Goal: Check status: Check status

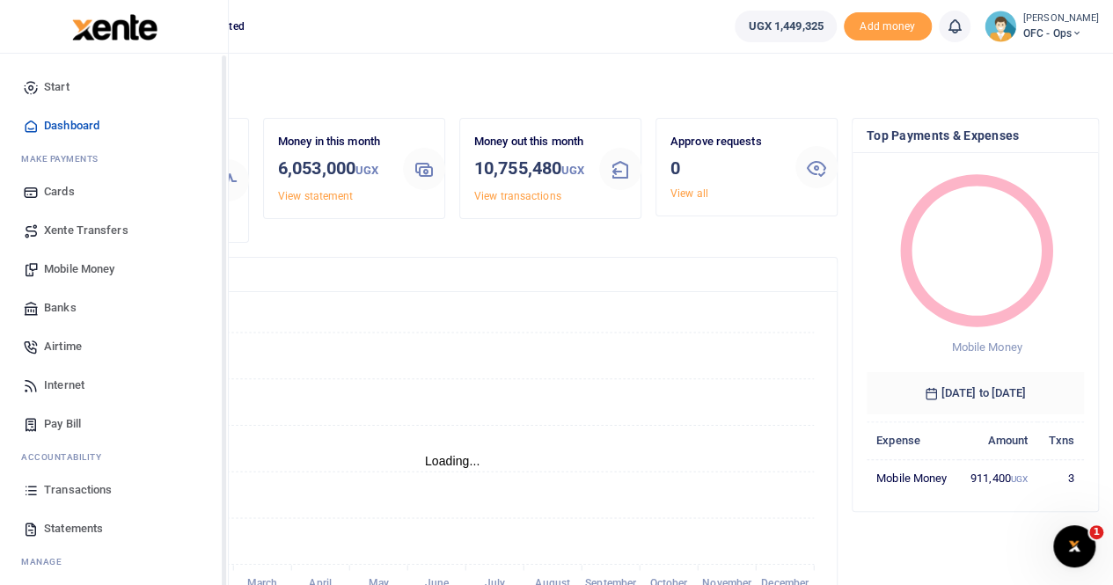
scroll to position [14, 14]
click at [70, 488] on span "Transactions" at bounding box center [78, 490] width 68 height 18
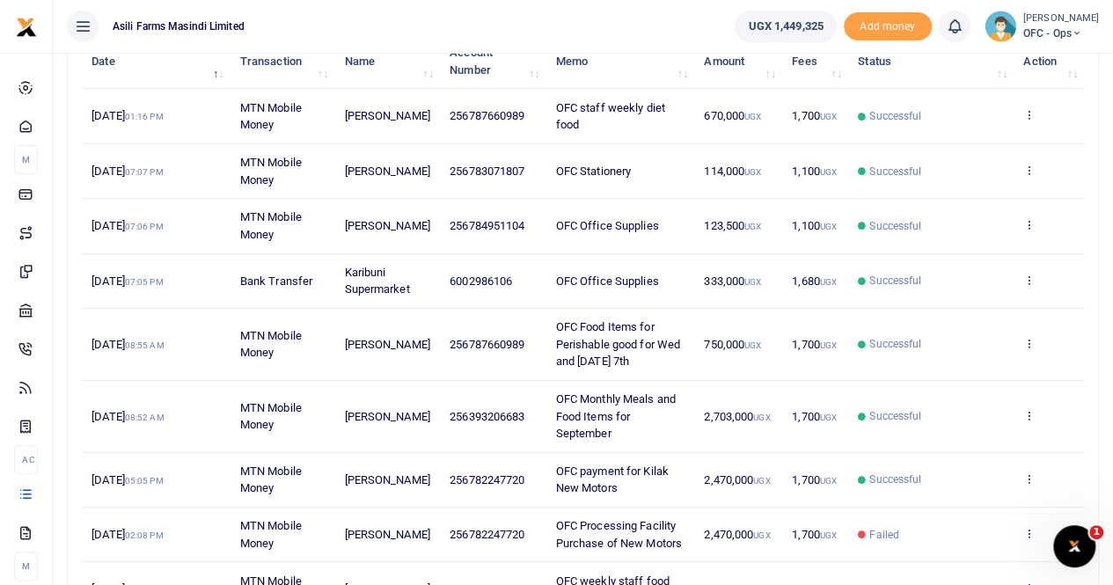
scroll to position [264, 0]
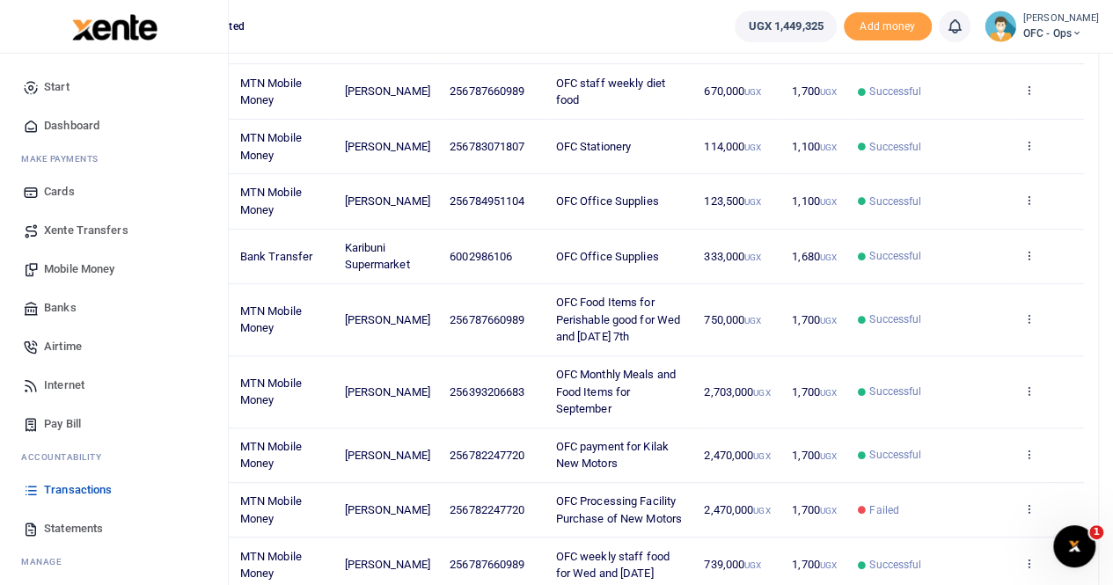
click at [86, 525] on span "Statements" at bounding box center [73, 529] width 59 height 18
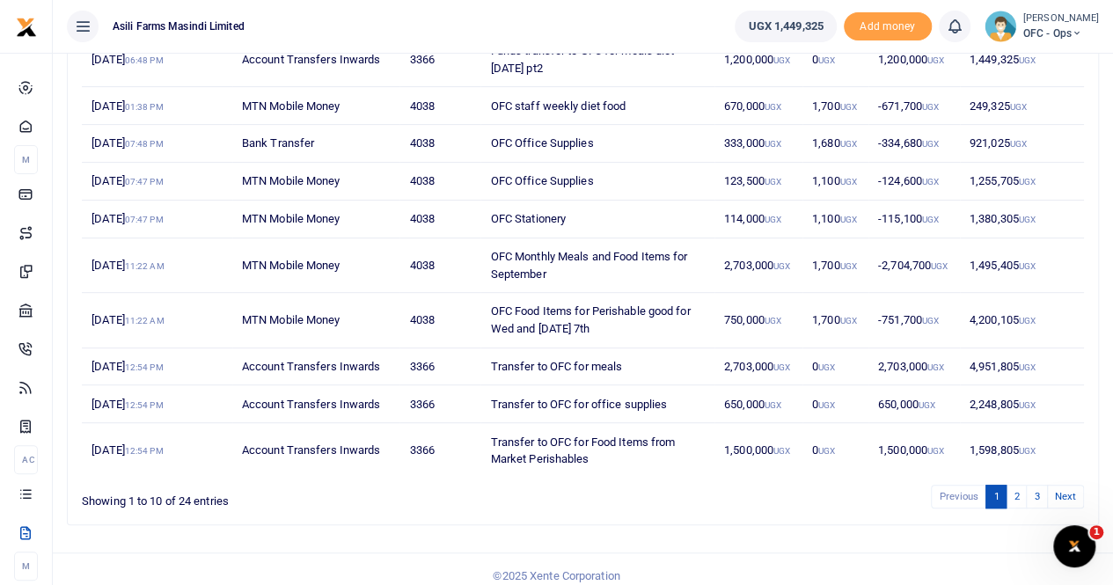
scroll to position [287, 0]
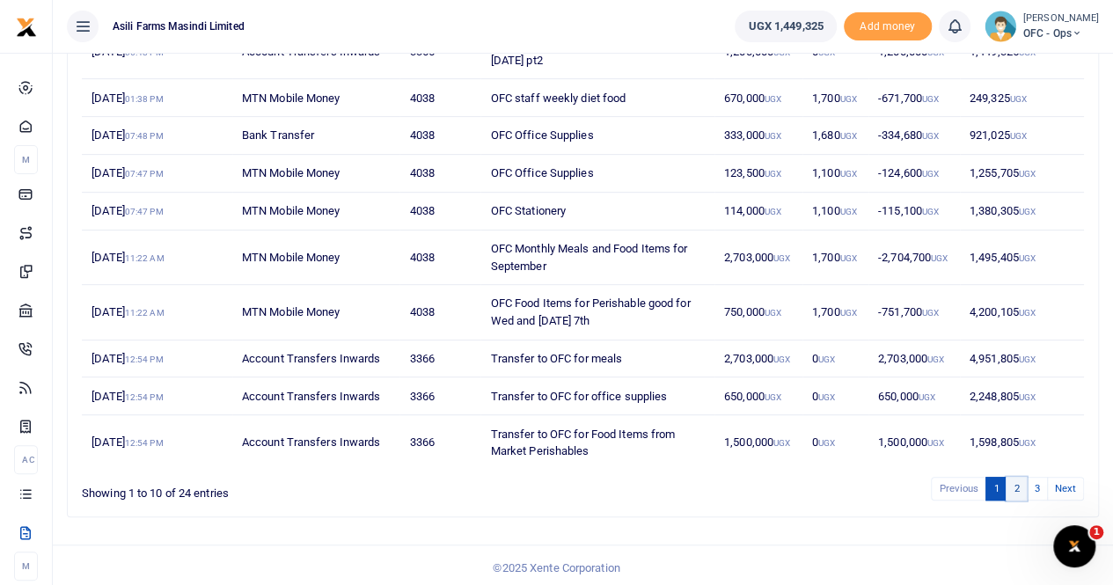
click at [1015, 478] on link "2" at bounding box center [1016, 489] width 21 height 24
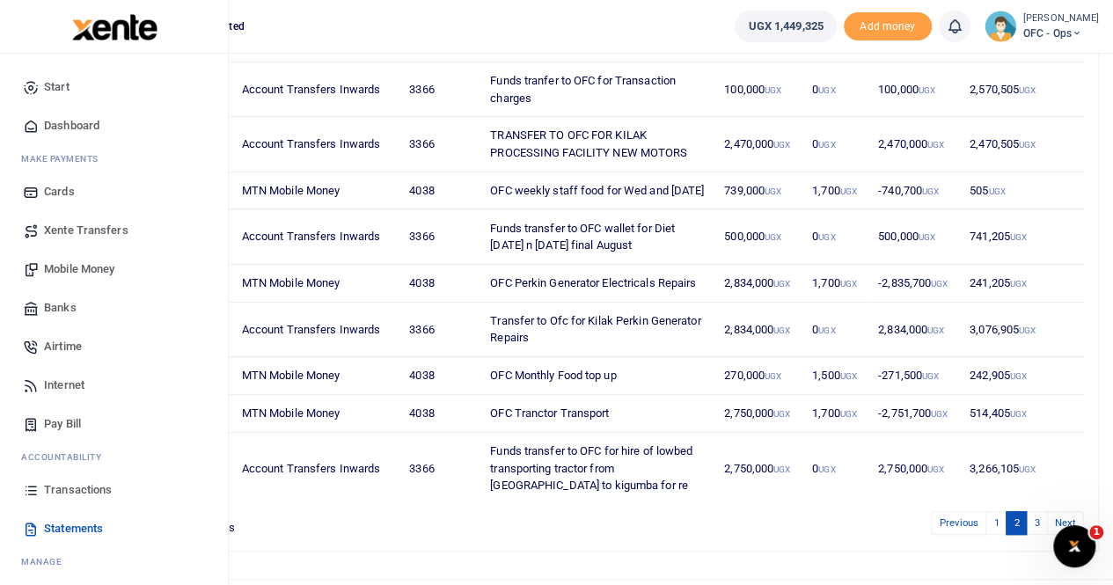
click at [82, 488] on span "Transactions" at bounding box center [78, 490] width 68 height 18
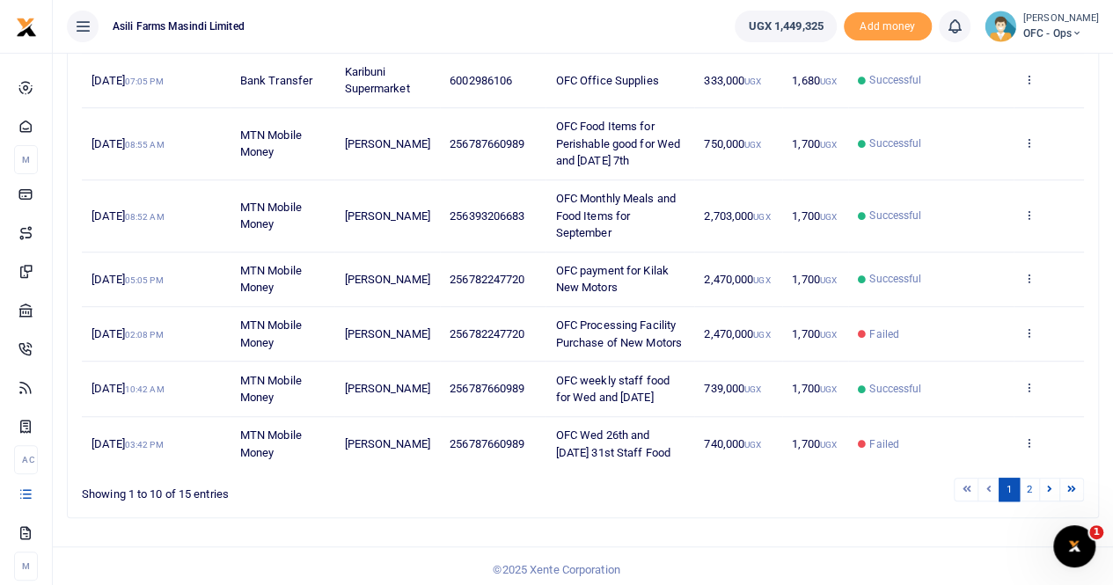
scroll to position [442, 0]
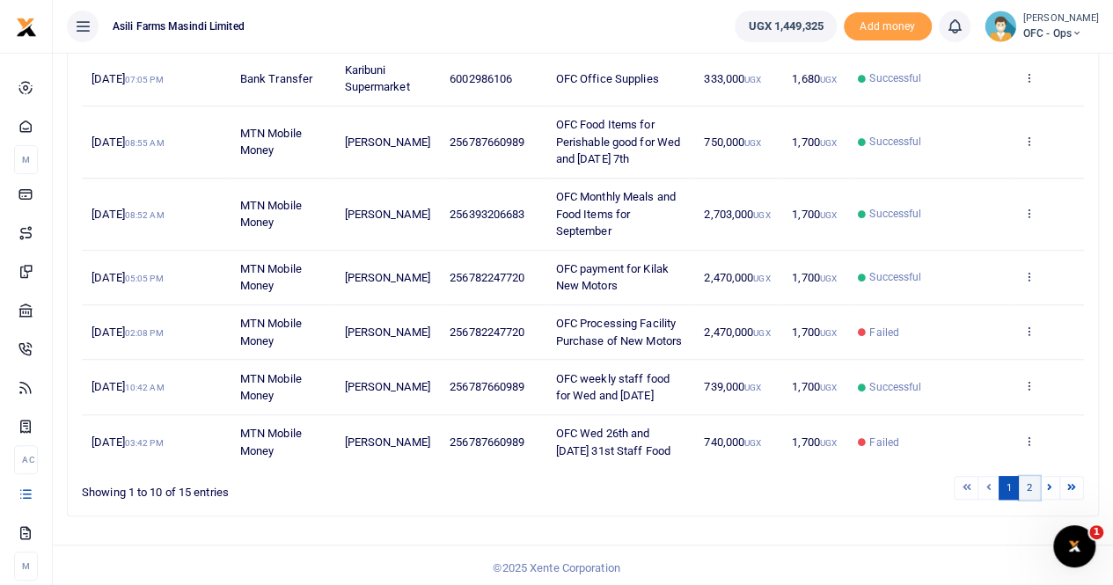
click at [1037, 480] on link "2" at bounding box center [1029, 488] width 21 height 24
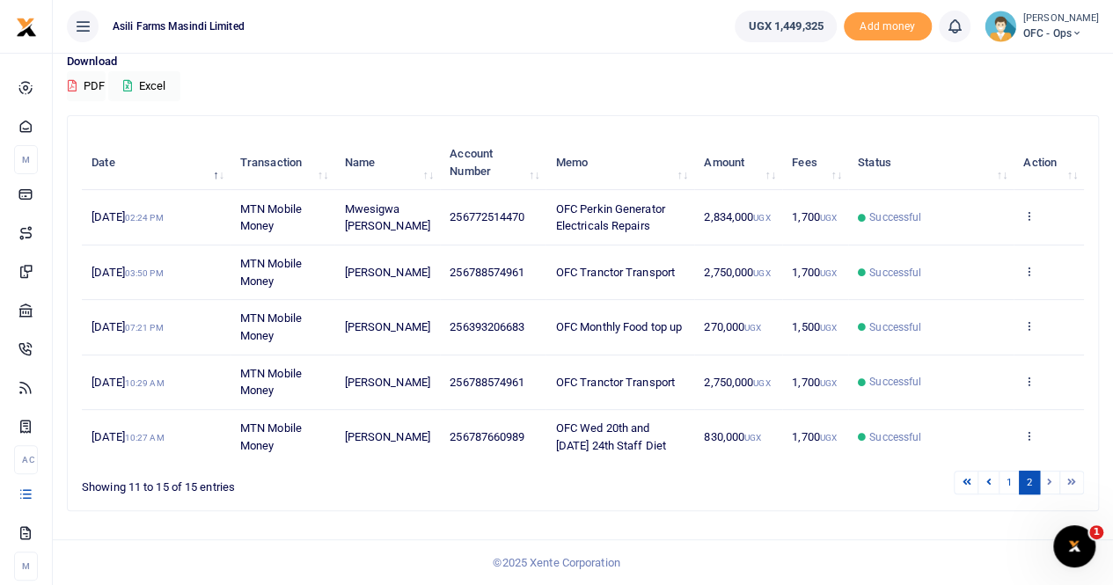
scroll to position [135, 0]
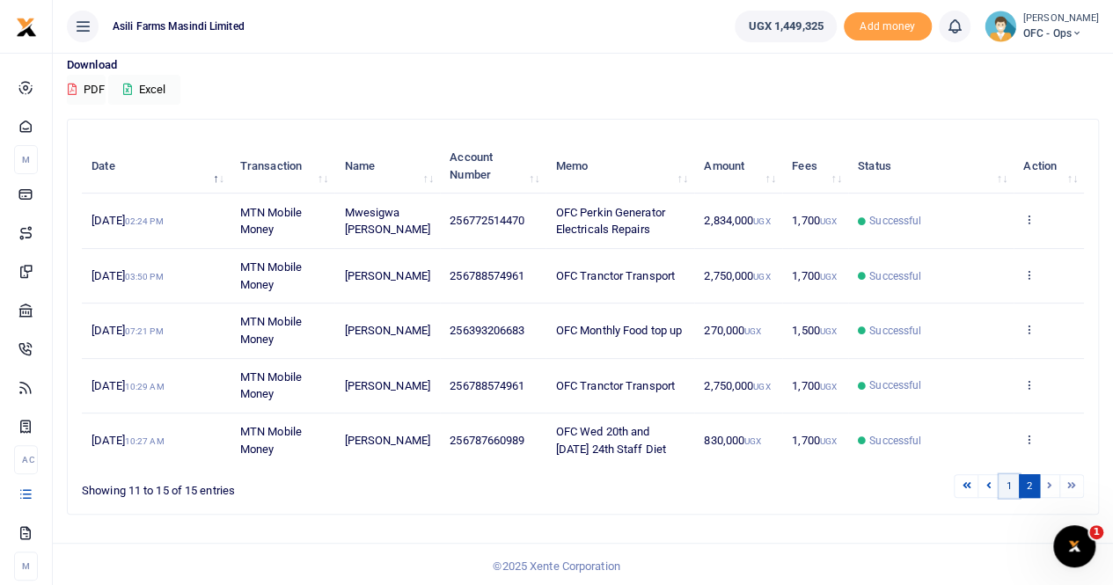
click at [1008, 481] on link "1" at bounding box center [1009, 486] width 21 height 24
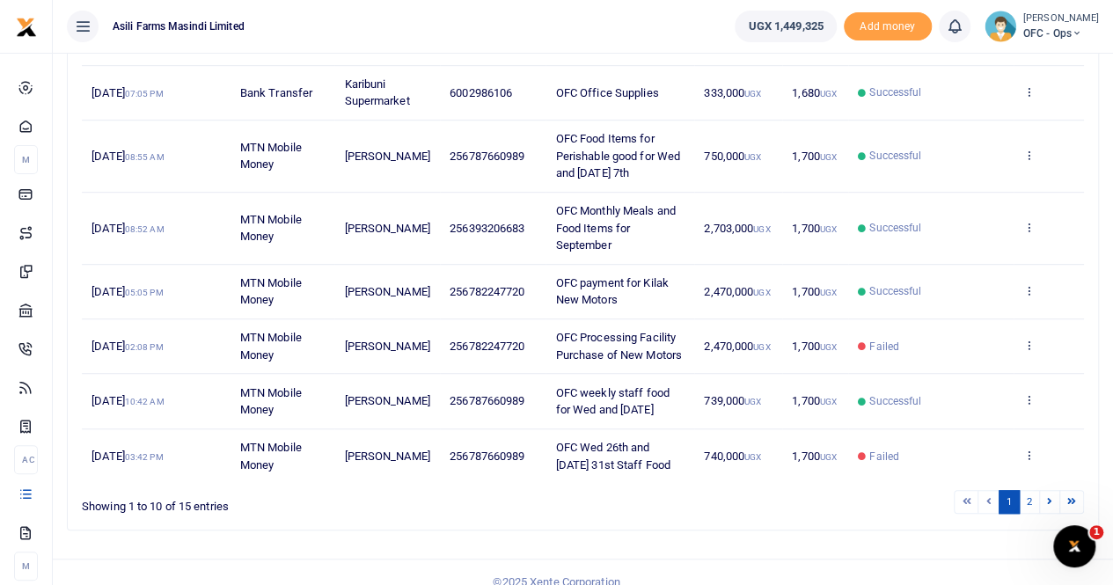
scroll to position [442, 0]
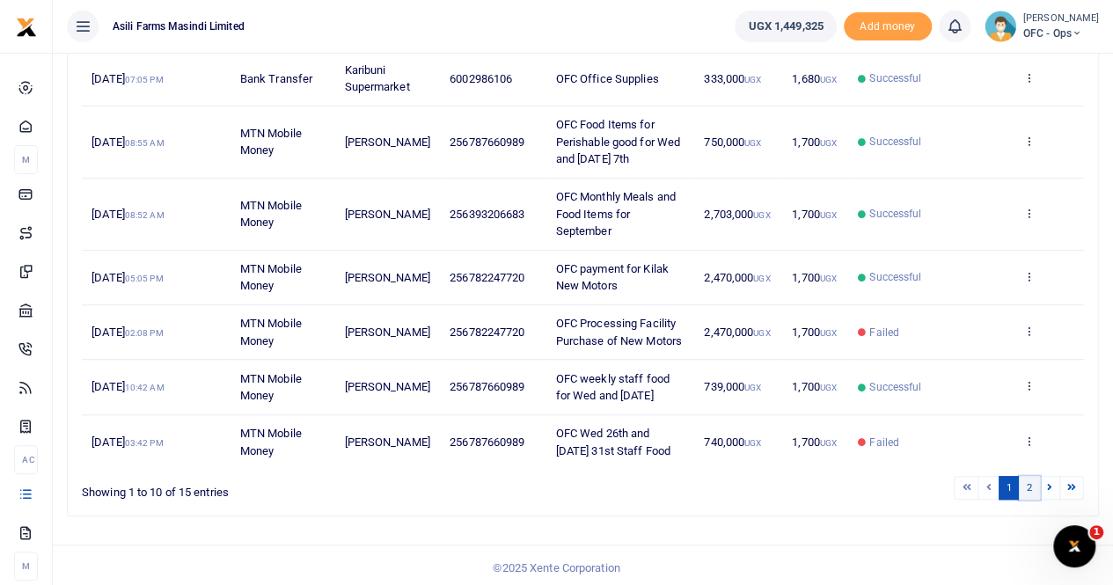
click at [1028, 478] on link "2" at bounding box center [1029, 488] width 21 height 24
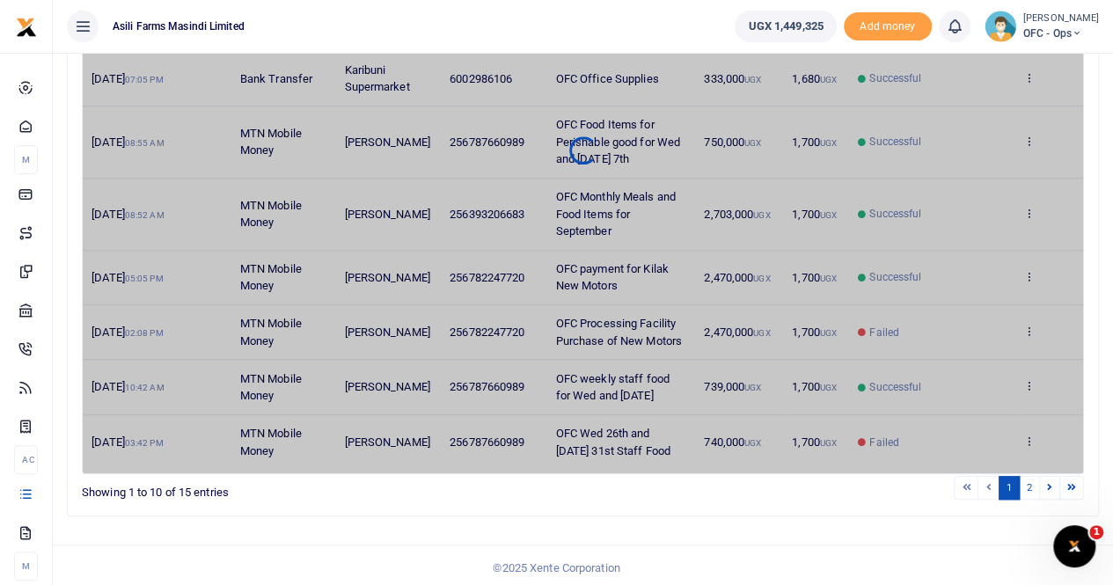
scroll to position [135, 0]
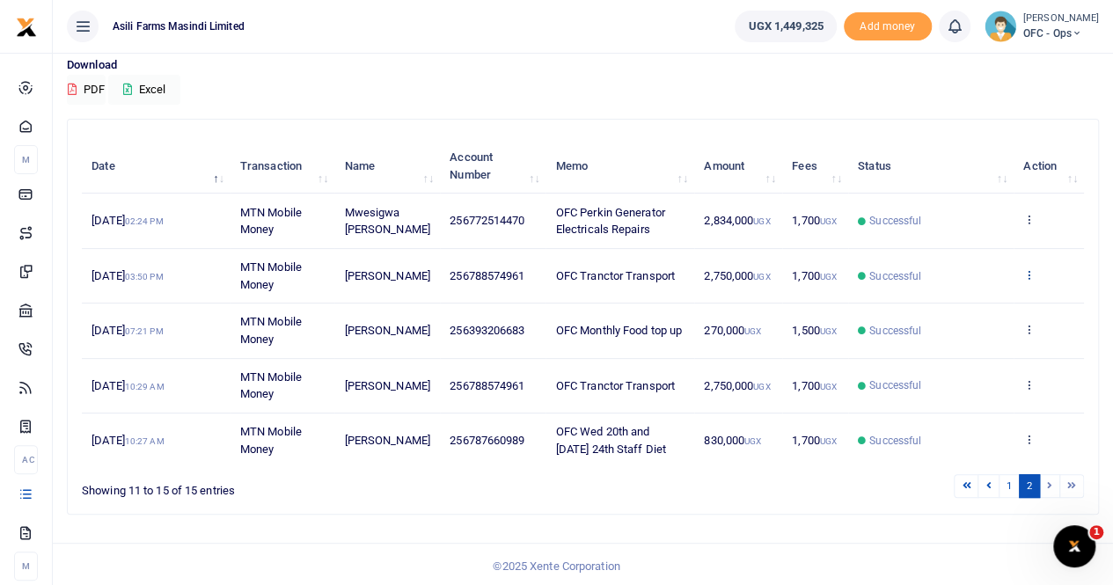
click at [1030, 272] on icon at bounding box center [1028, 274] width 11 height 12
click at [977, 306] on link "View details" at bounding box center [965, 304] width 139 height 25
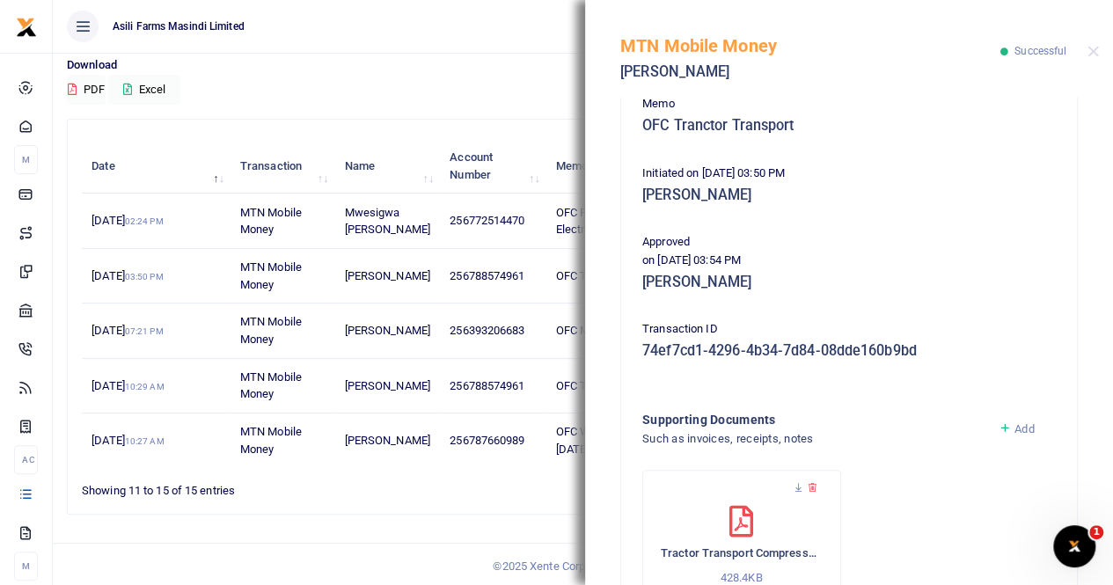
scroll to position [424, 0]
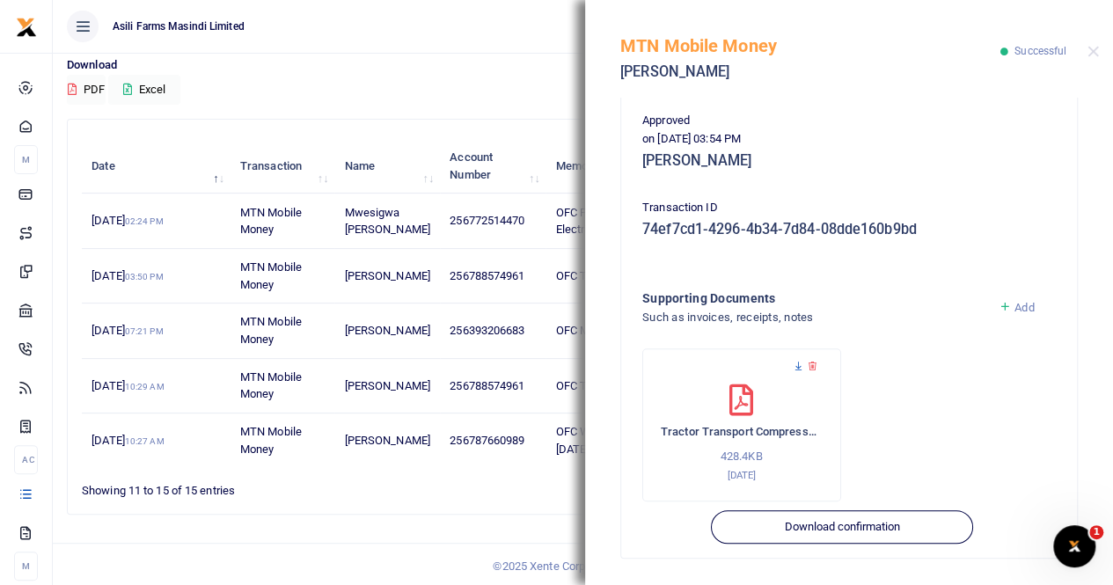
click at [798, 363] on icon at bounding box center [798, 366] width 11 height 11
